Goal: Use online tool/utility: Utilize a website feature to perform a specific function

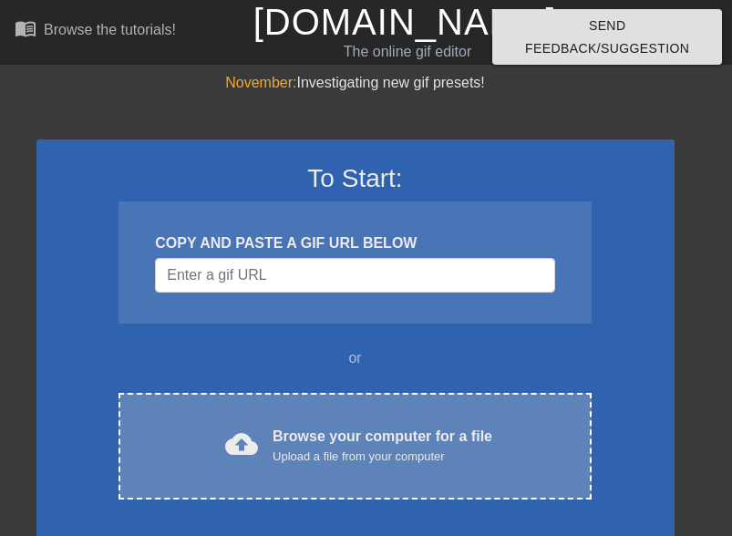
click at [325, 265] on div "Browse your computer for a file Upload a file from your computer" at bounding box center [383, 446] width 220 height 40
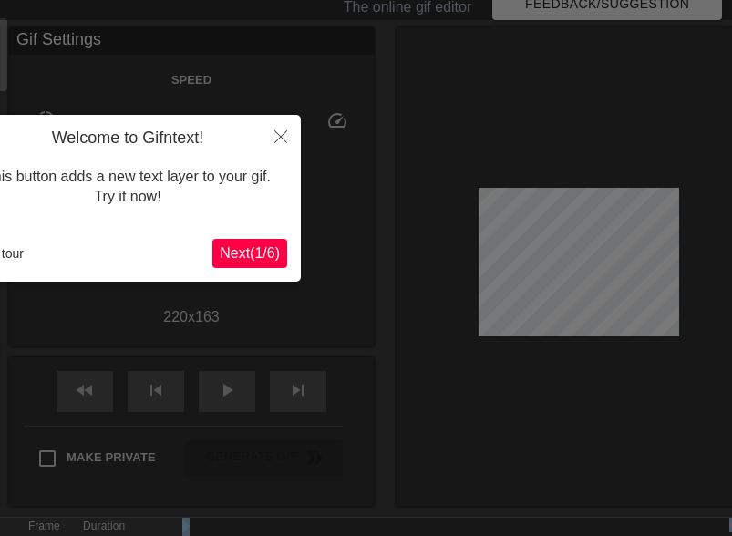
scroll to position [251, 29]
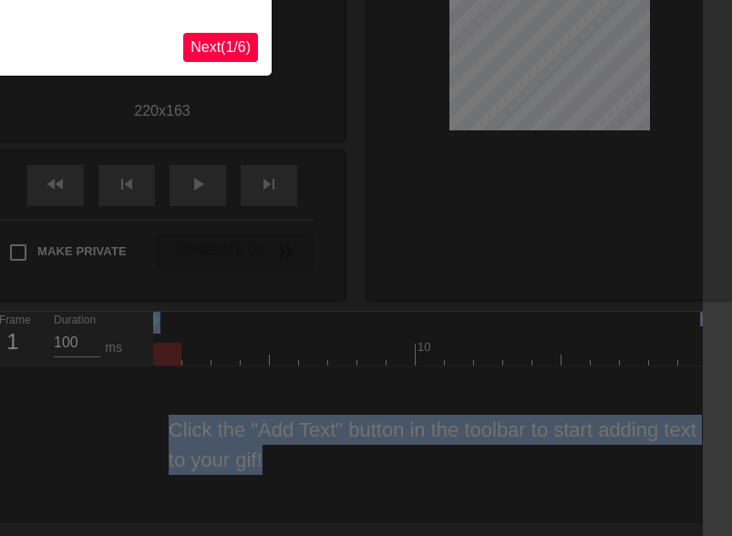
drag, startPoint x: 741, startPoint y: 548, endPoint x: 1056, endPoint y: 816, distance: 414.2
click at [703, 265] on html "menu_book Browse the tutorials! [DOMAIN_NAME] The online gif editor Send Feedba…" at bounding box center [337, 136] width 732 height 774
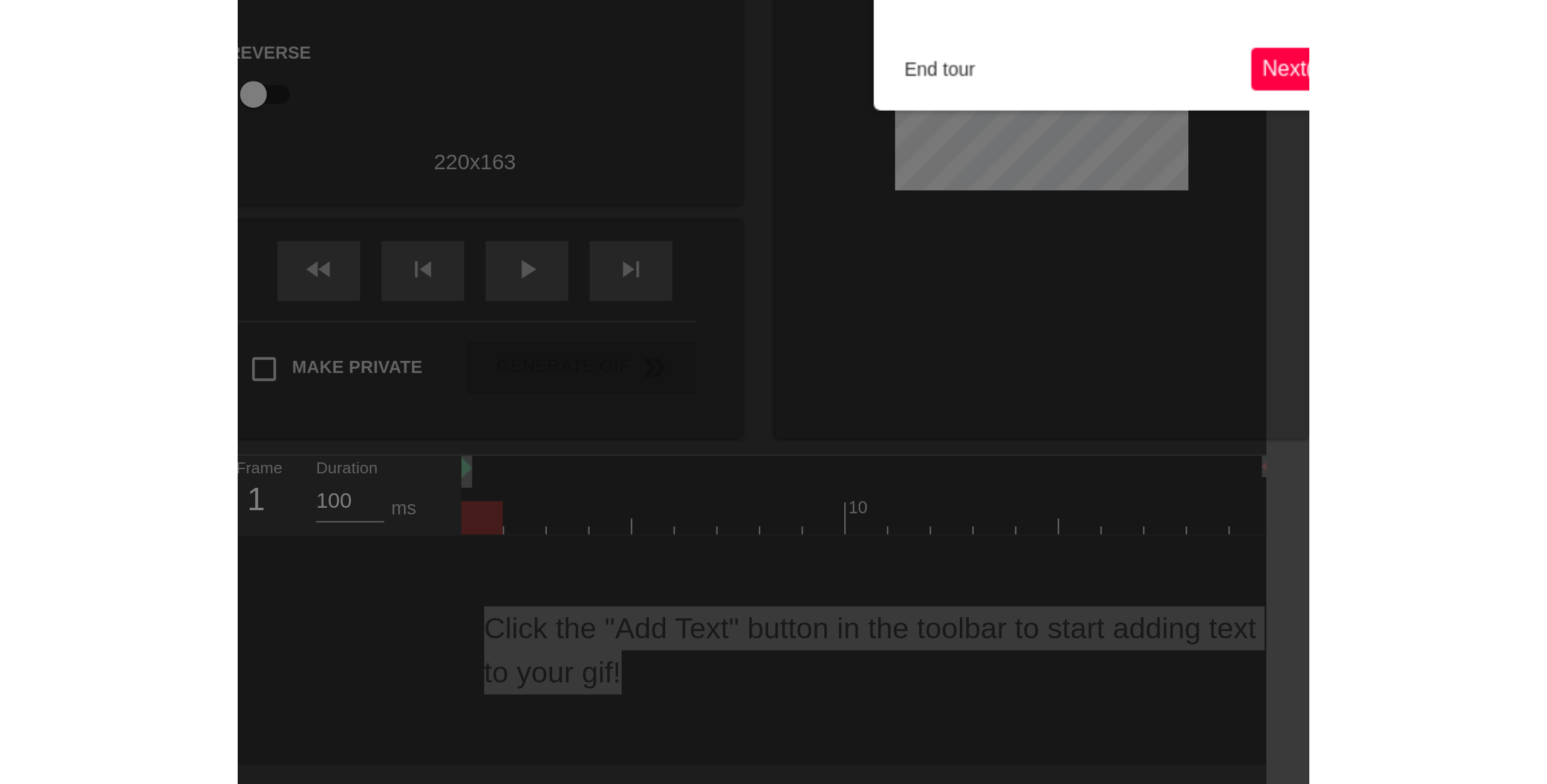
scroll to position [0, 9]
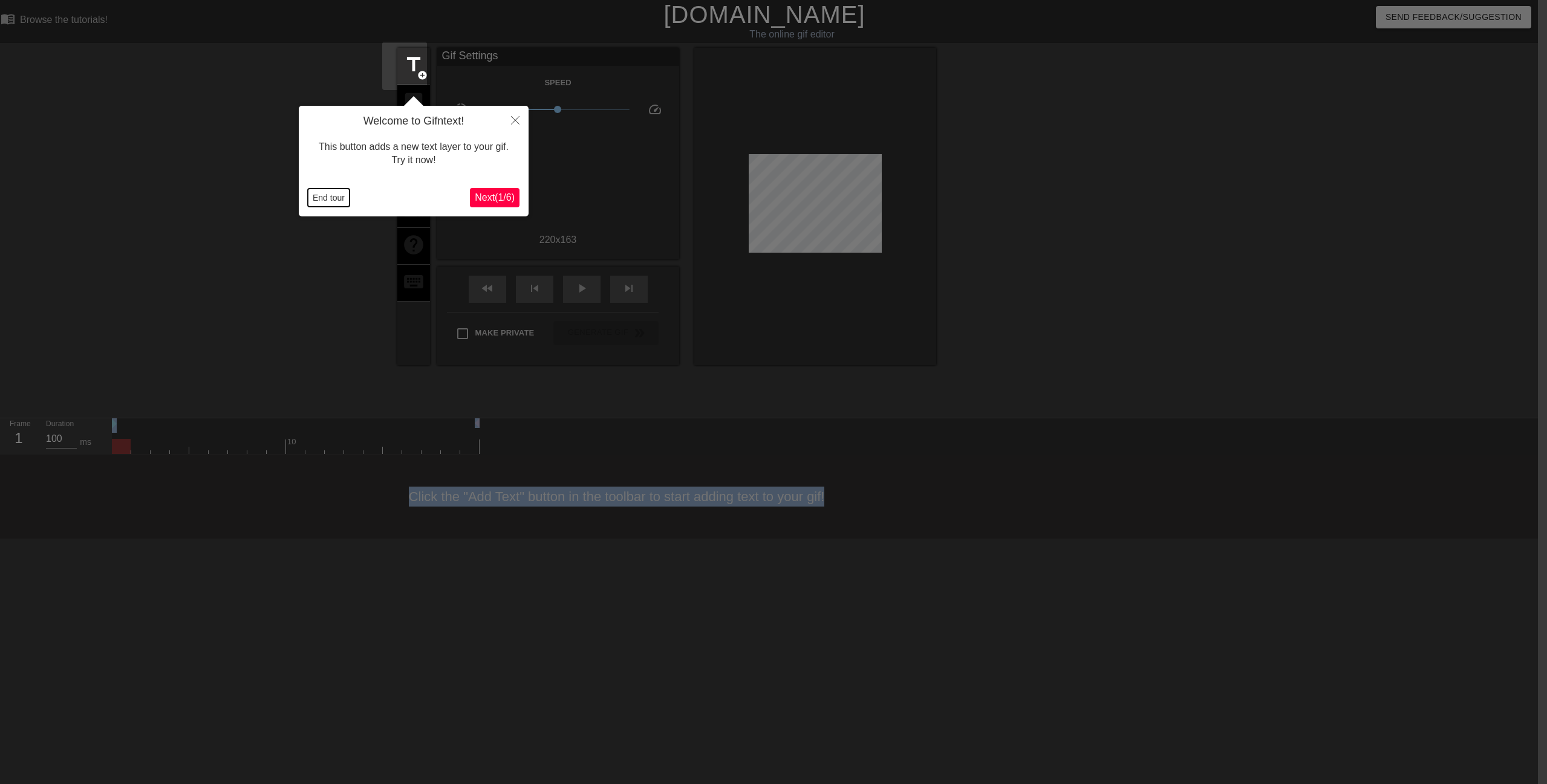
click at [330, 176] on button "End tour" at bounding box center [328, 197] width 42 height 18
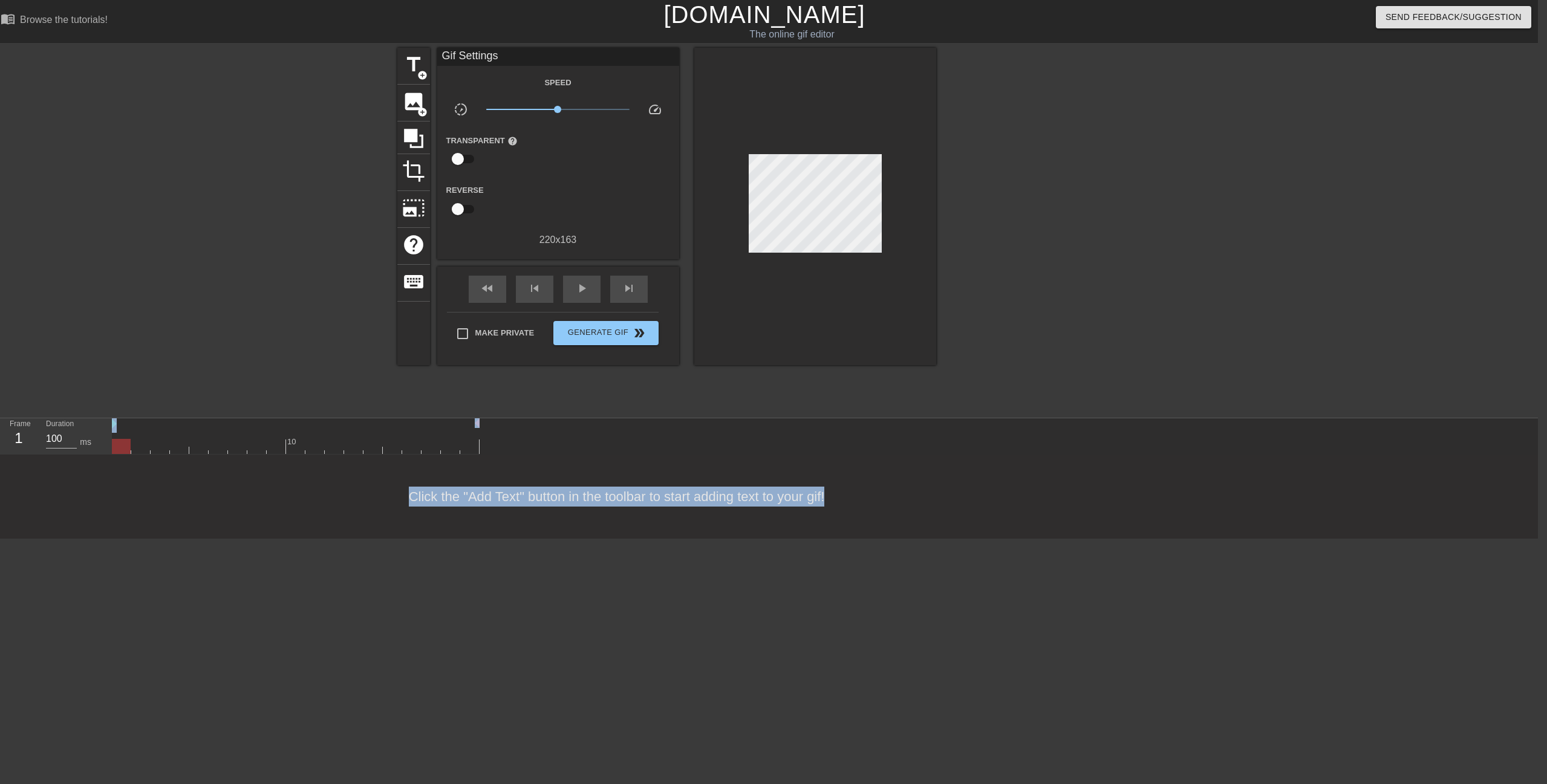
scroll to position [11, 0]
click at [272, 176] on div at bounding box center [276, 446] width 19 height 15
click at [412, 68] on span "title" at bounding box center [414, 64] width 23 height 23
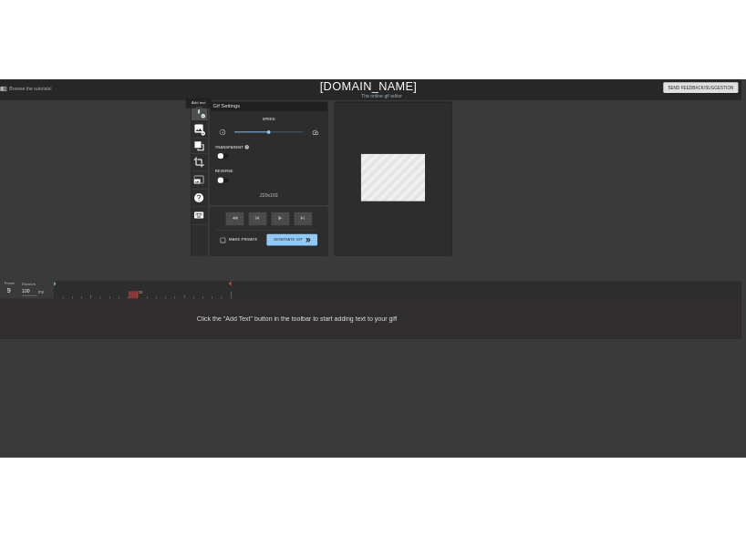
scroll to position [0, 0]
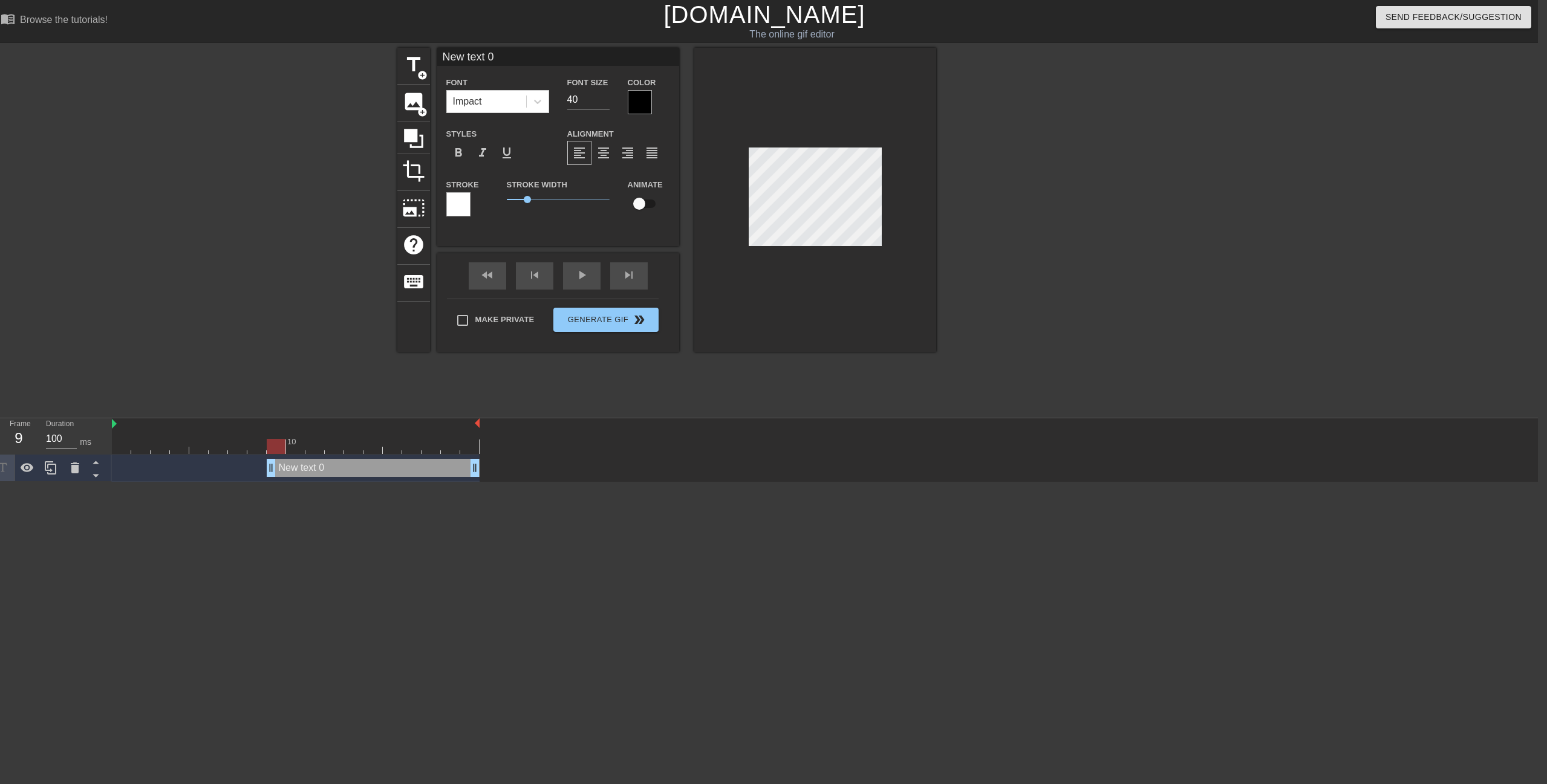
drag, startPoint x: 504, startPoint y: 58, endPoint x: 298, endPoint y: 20, distance: 209.5
click at [298, 20] on div "menu_book Browse the tutorials! [DOMAIN_NAME] The online gif editor Send Feedba…" at bounding box center [764, 241] width 1547 height 482
type input "DISCORD!!!!!"
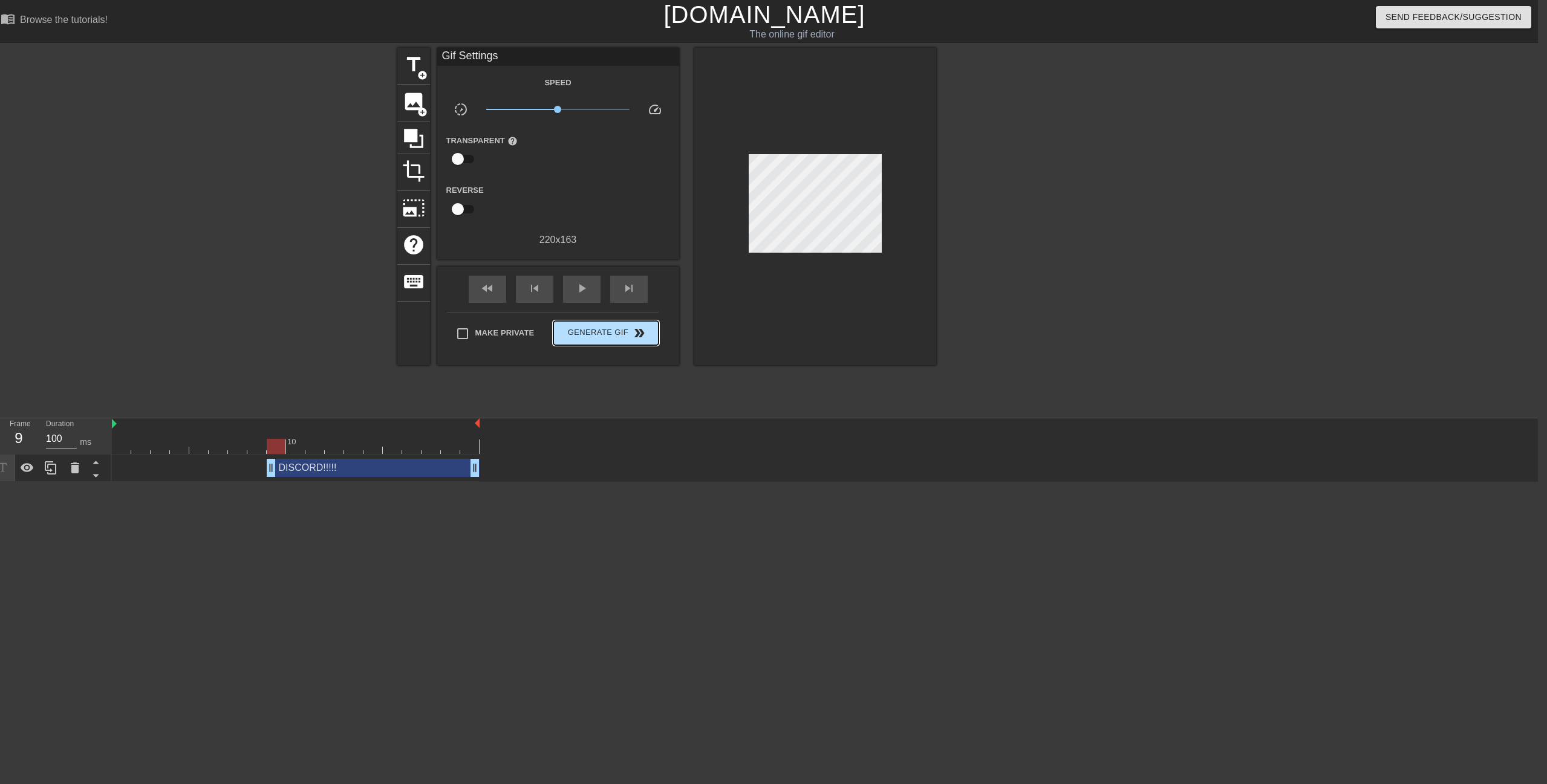
click at [485, 176] on div "Make Private Generate Gif double_arrow" at bounding box center [552, 336] width 212 height 48
click at [485, 176] on span "double_arrow" at bounding box center [639, 333] width 15 height 15
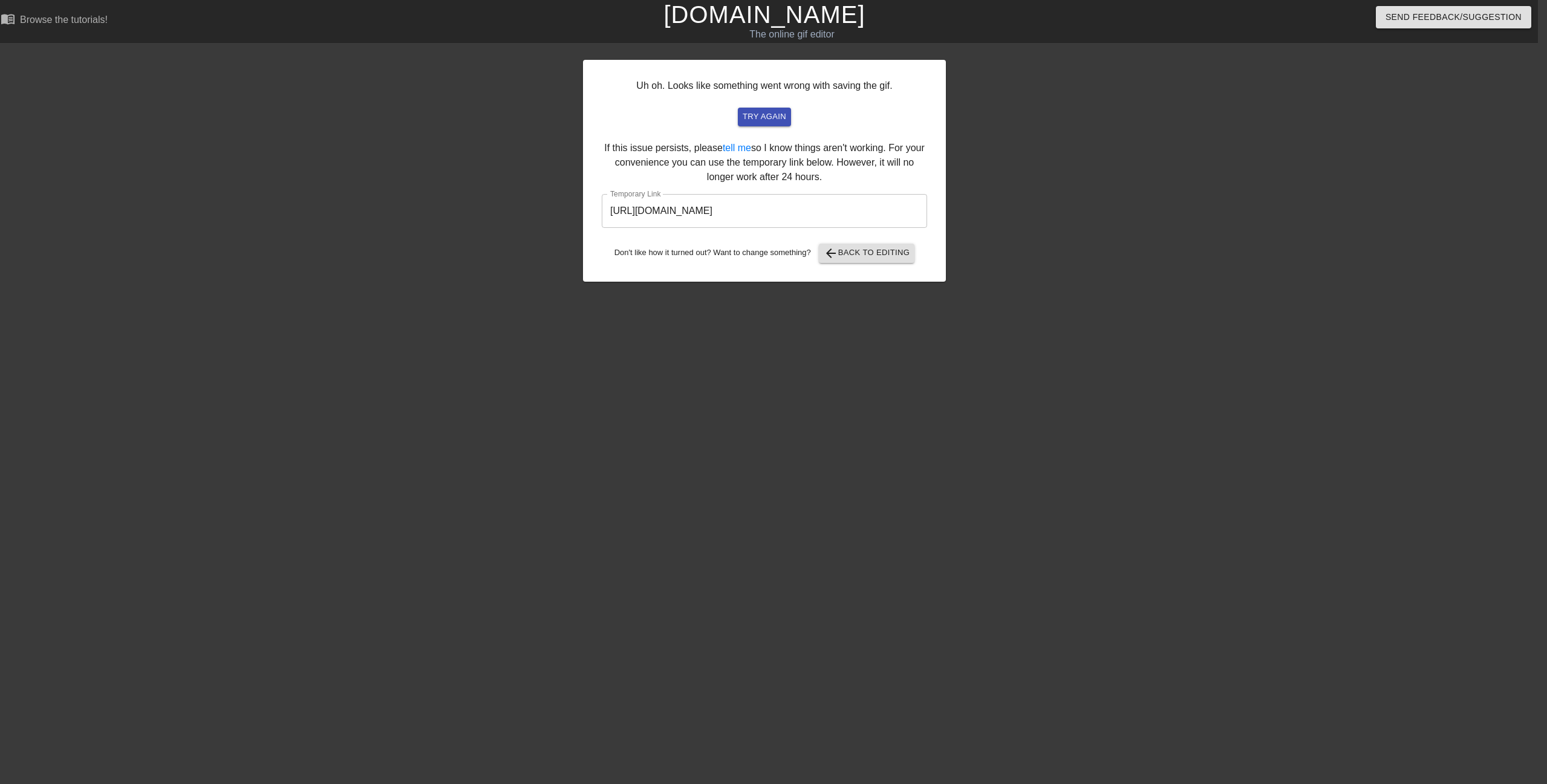
click at [485, 176] on input "[URL][DOMAIN_NAME]" at bounding box center [765, 211] width 326 height 34
